Goal: Task Accomplishment & Management: Manage account settings

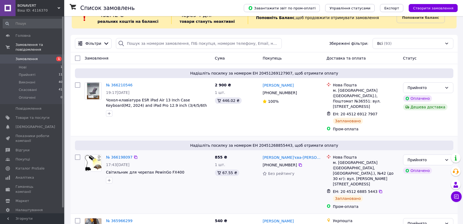
scroll to position [24, 0]
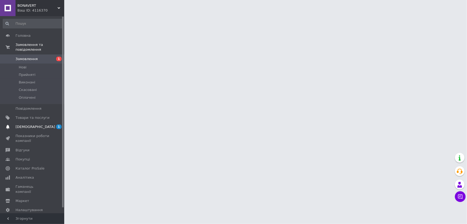
click at [40, 124] on span "[DEMOGRAPHIC_DATA]" at bounding box center [33, 126] width 34 height 5
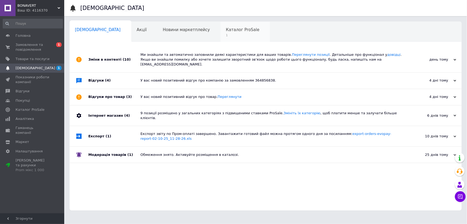
click at [226, 33] on span "1" at bounding box center [242, 35] width 33 height 4
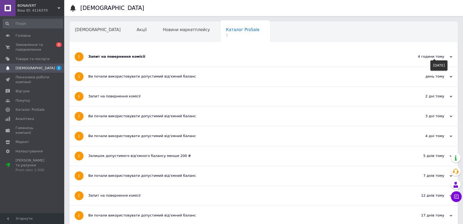
click at [450, 56] on use at bounding box center [451, 57] width 3 height 2
